Goal: Use online tool/utility: Utilize a website feature to perform a specific function

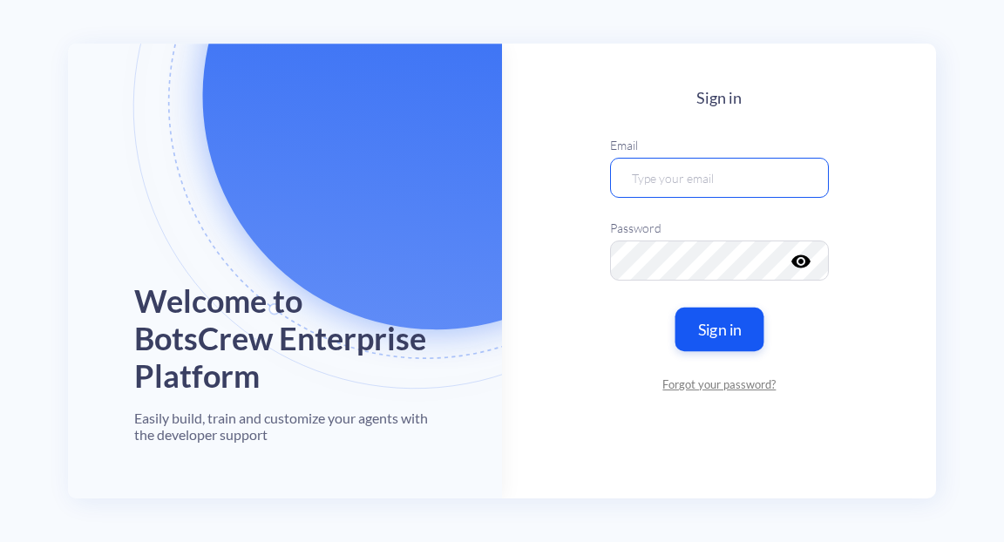
type input "[EMAIL_ADDRESS][DOMAIN_NAME]"
click at [734, 331] on button "Sign in" at bounding box center [718, 330] width 89 height 44
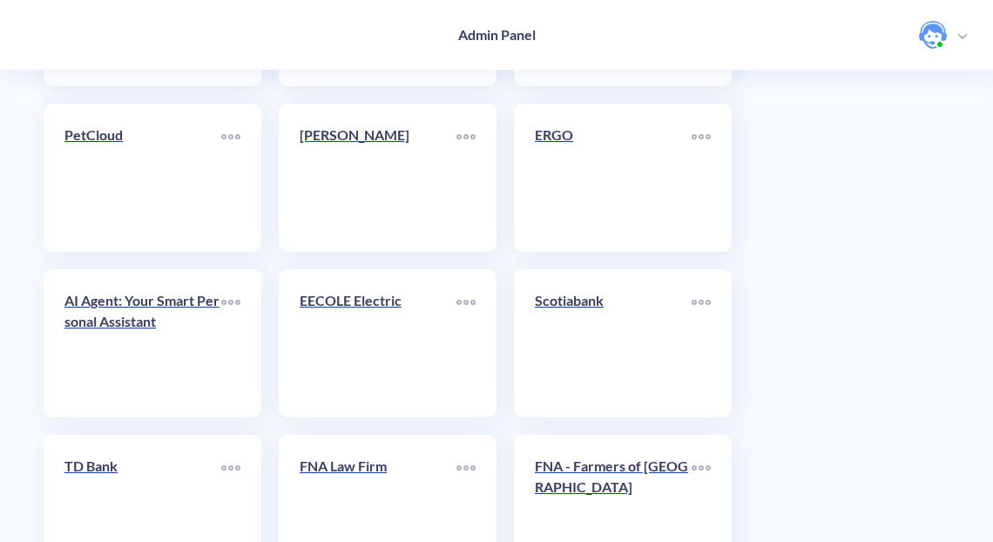
scroll to position [4308, 0]
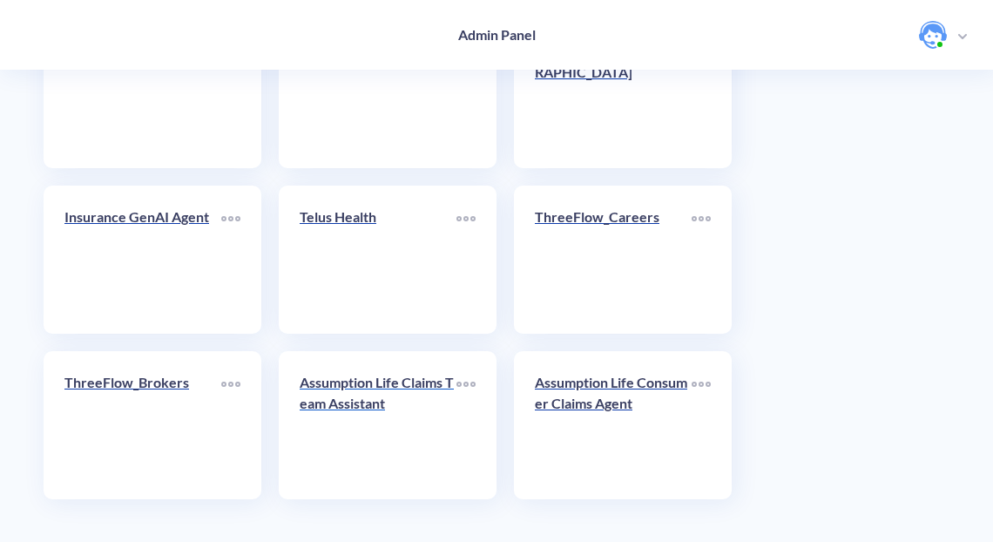
click at [418, 402] on p "Assumption Life Claims Team Assistant" at bounding box center [378, 393] width 157 height 42
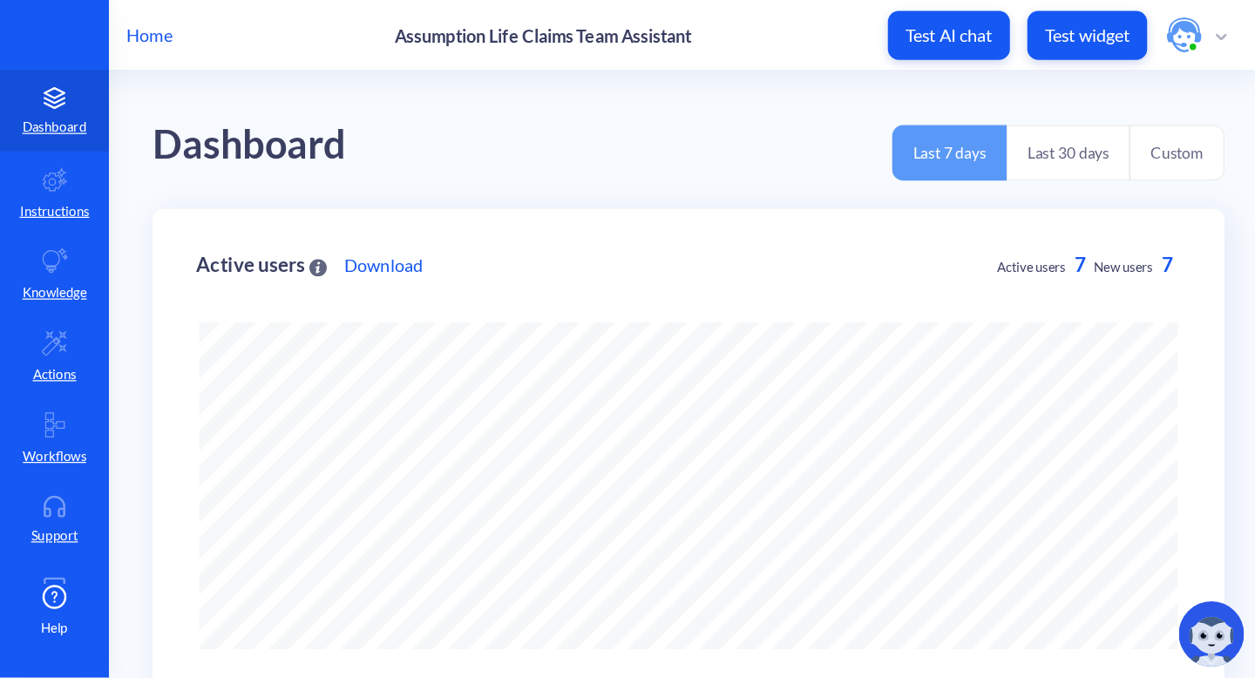
scroll to position [542, 1004]
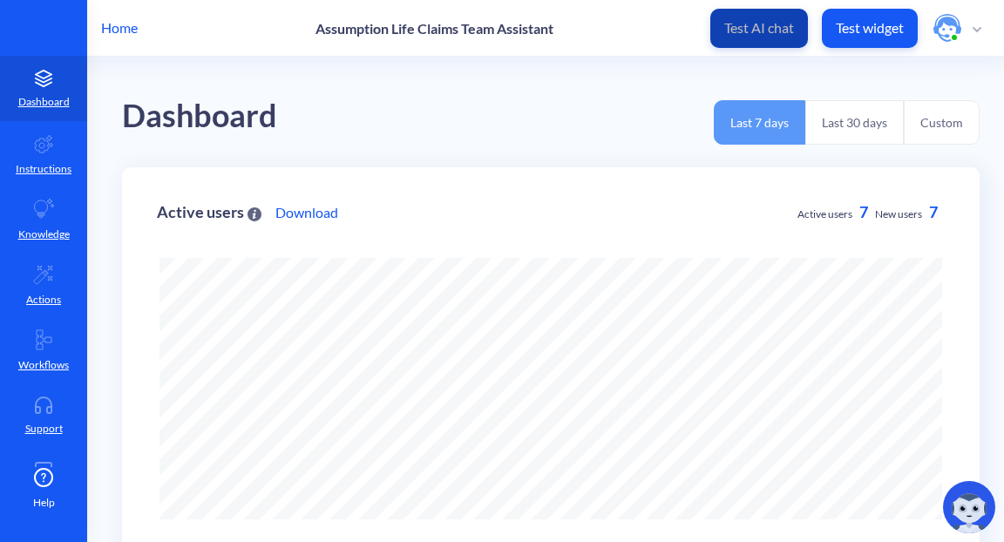
click at [761, 26] on p "Test AI chat" at bounding box center [759, 27] width 70 height 17
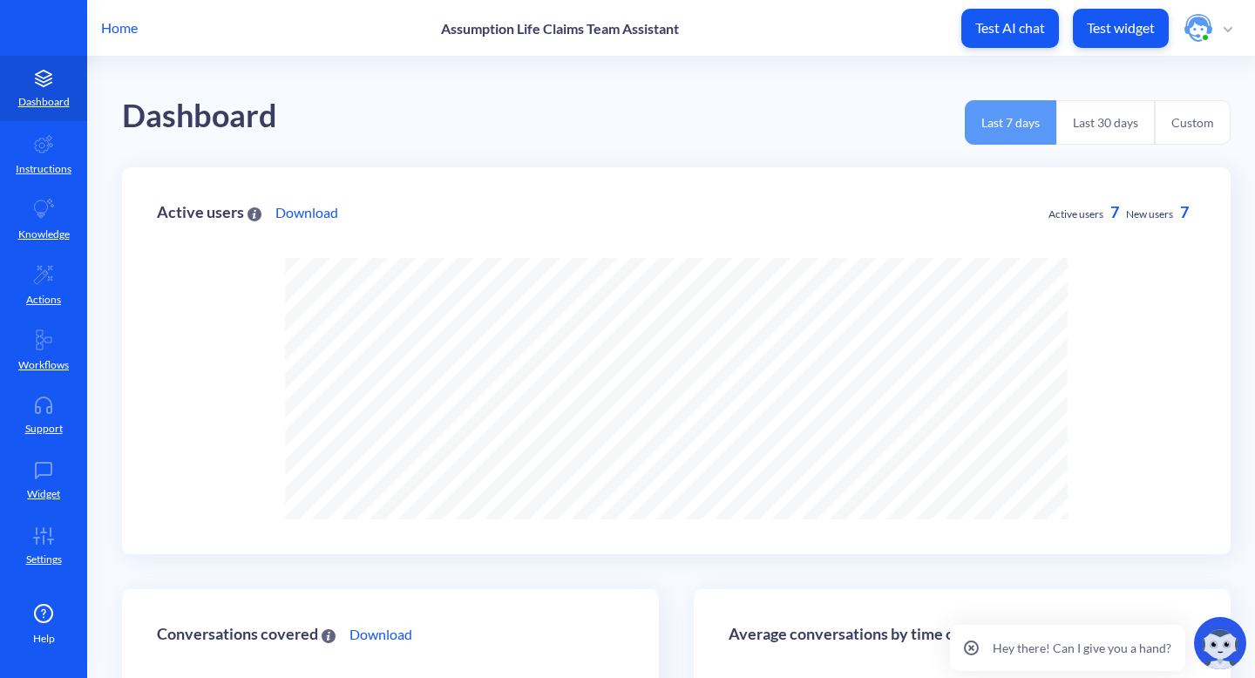
scroll to position [678, 1255]
click at [1003, 27] on icon "button" at bounding box center [1227, 29] width 9 height 5
click at [1003, 155] on li "Log out" at bounding box center [1167, 149] width 148 height 35
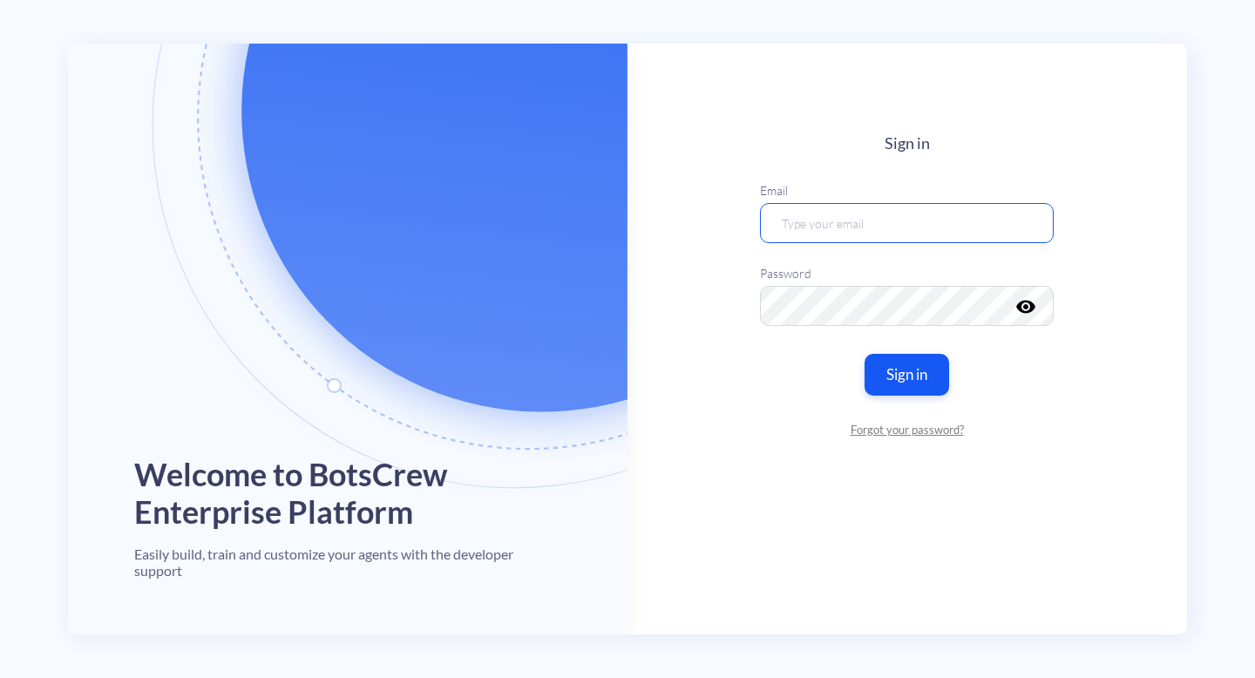
type input "[EMAIL_ADDRESS][DOMAIN_NAME]"
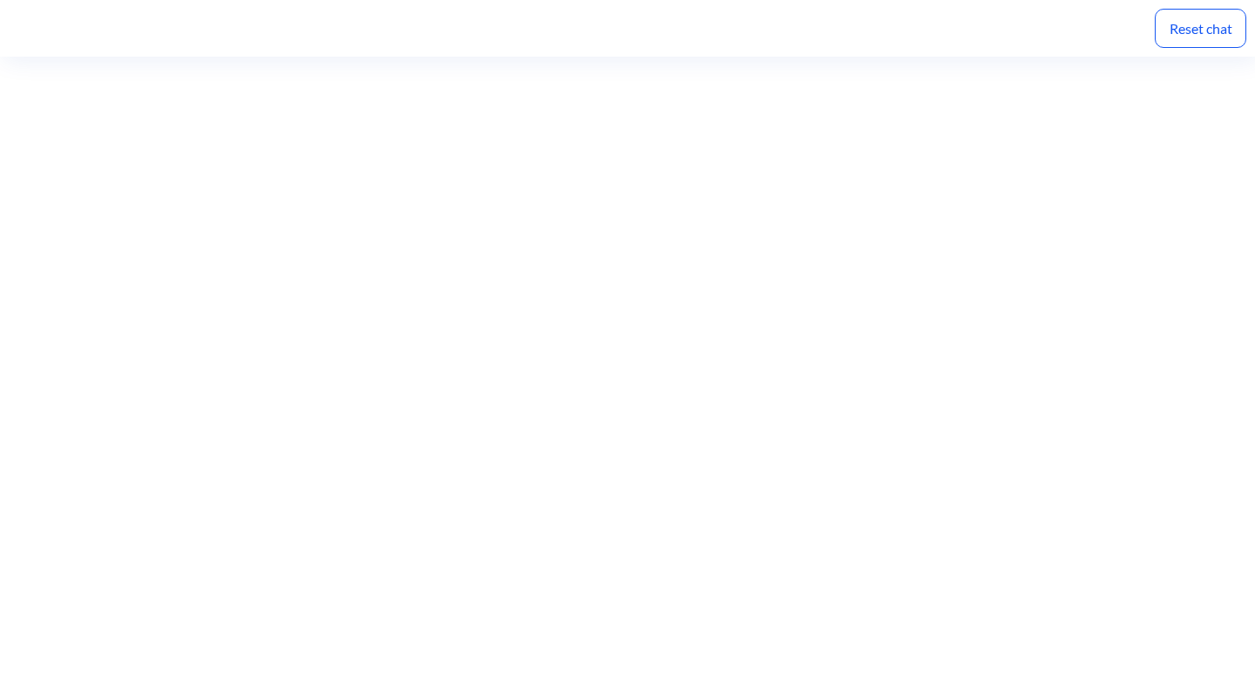
click at [1003, 30] on div "Reset chat" at bounding box center [1200, 28] width 91 height 39
click at [1003, 25] on div "Reset chat" at bounding box center [1200, 28] width 91 height 39
